Goal: Go to known website

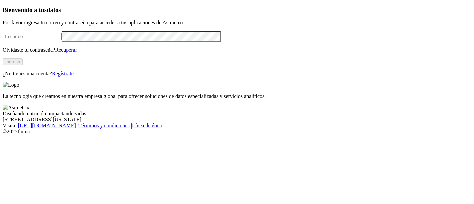
type input "[PERSON_NAME][EMAIL_ADDRESS][PERSON_NAME][DOMAIN_NAME]"
click at [23, 65] on button "Ingresa" at bounding box center [13, 61] width 20 height 7
